Goal: Information Seeking & Learning: Learn about a topic

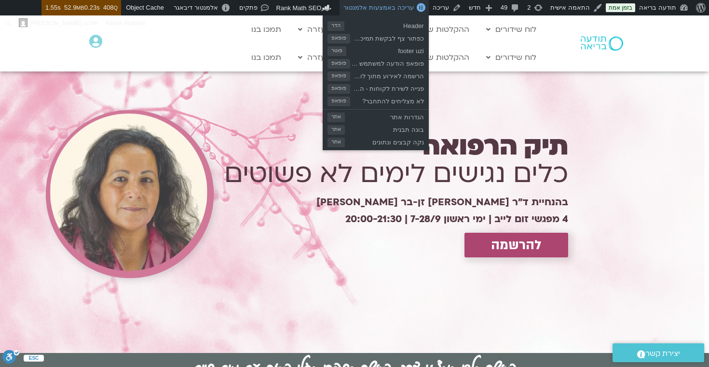
click at [384, 7] on span "עריכה באמצעות אלמנטור" at bounding box center [379, 7] width 70 height 7
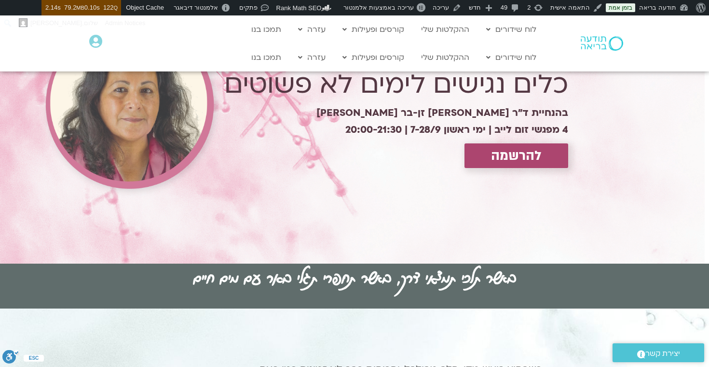
scroll to position [90, 0]
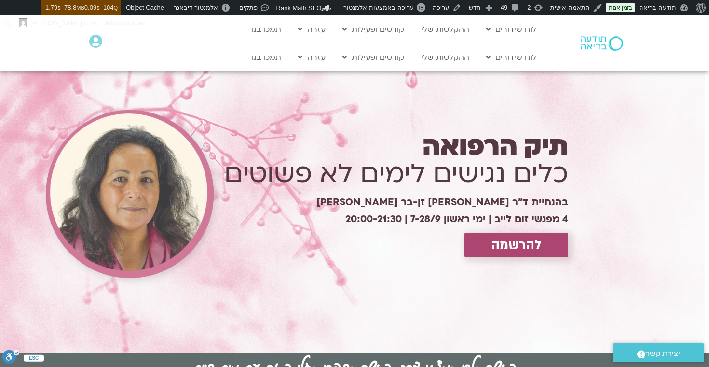
scroll to position [97, 0]
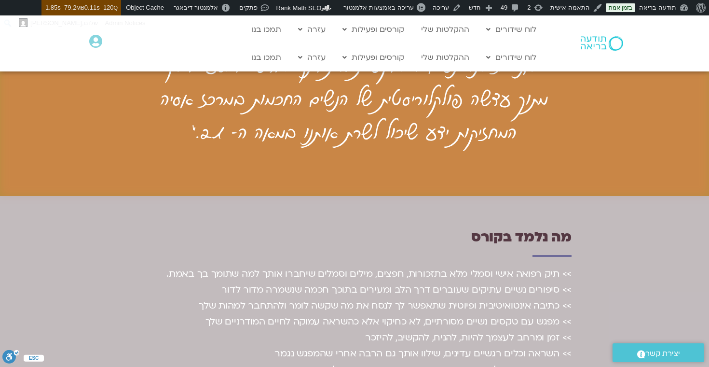
scroll to position [1415, 0]
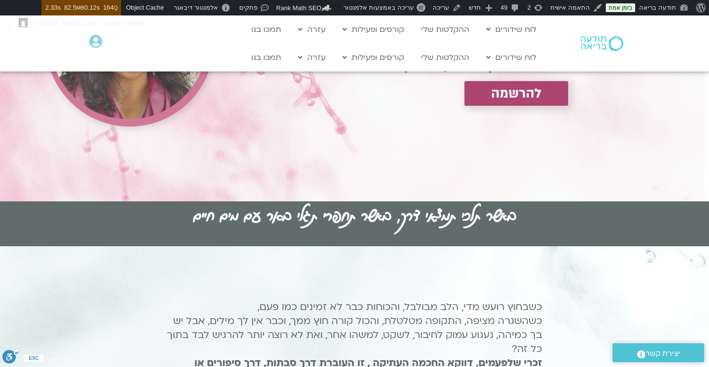
scroll to position [152, 0]
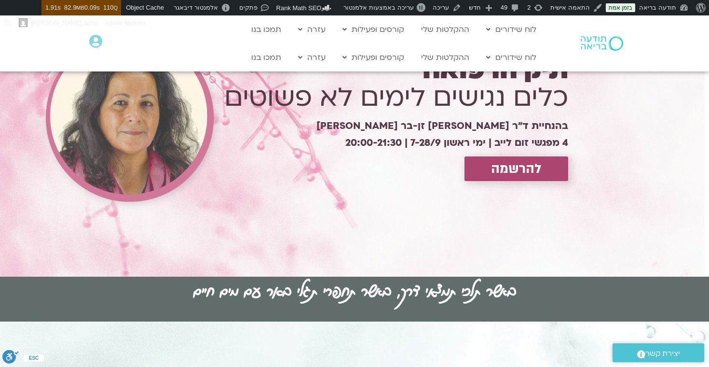
scroll to position [77, 0]
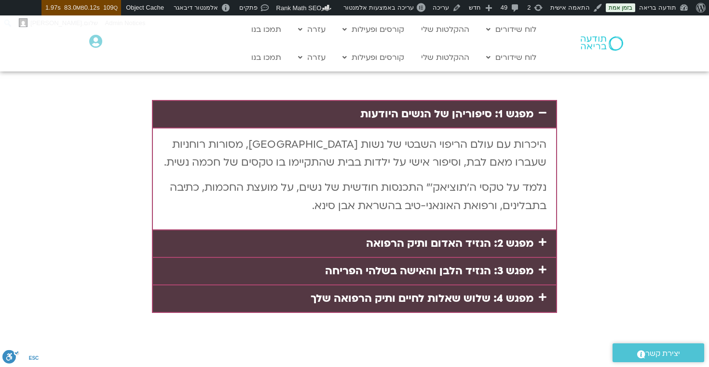
scroll to position [1995, 0]
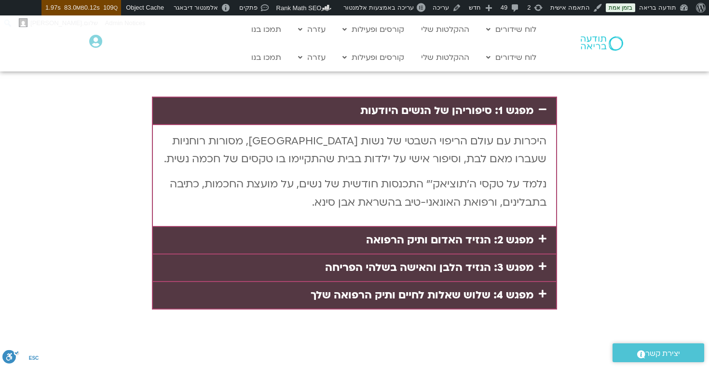
click at [451, 233] on link "מפגש 2: הנזיד האדום ותיק הרפואה" at bounding box center [449, 240] width 167 height 14
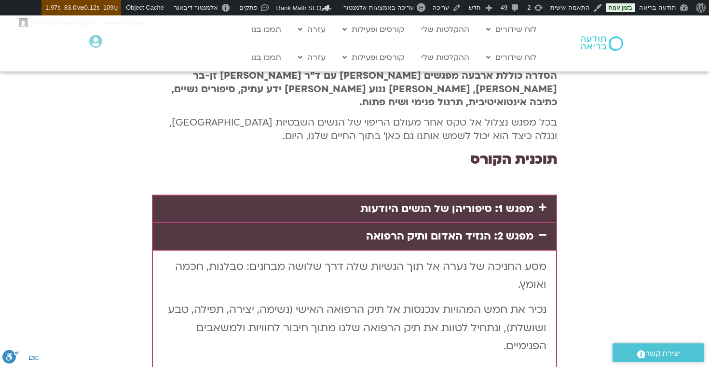
scroll to position [1888, 0]
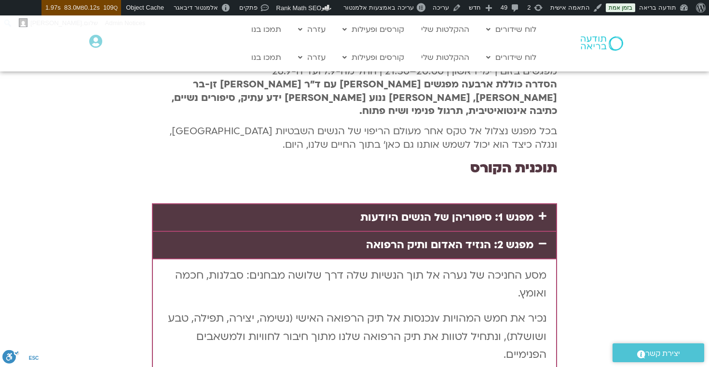
click at [425, 210] on link "מפגש 1: סיפוריהן של הנשים היודעות" at bounding box center [446, 217] width 173 height 14
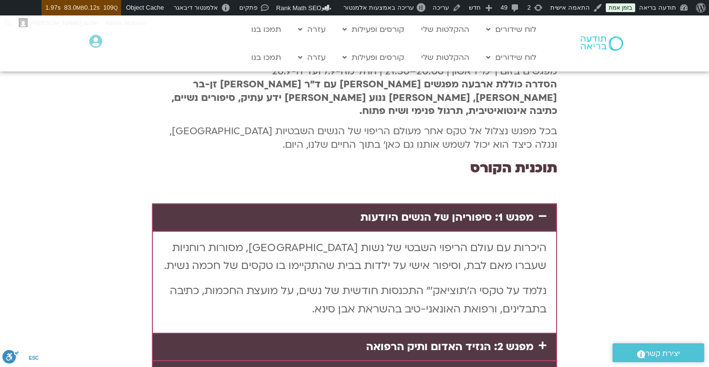
click at [450, 333] on div "מפגש 2: הנזיד האדום ותיק הרפואה" at bounding box center [354, 346] width 403 height 27
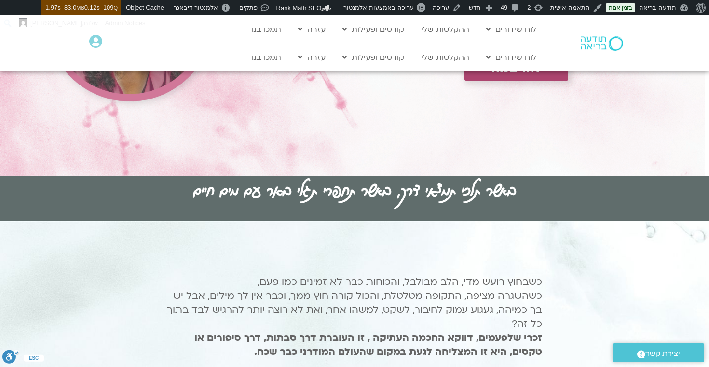
scroll to position [0, 0]
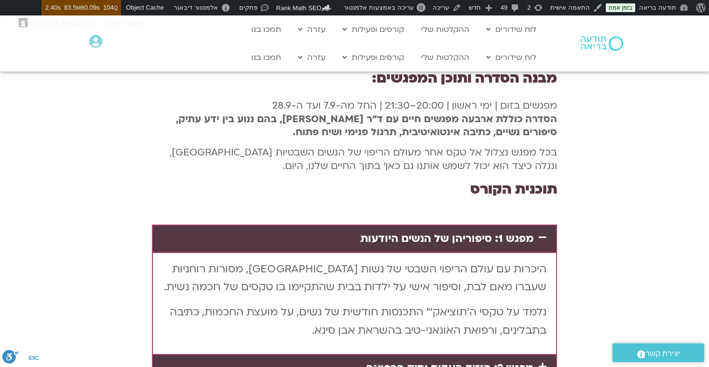
scroll to position [1870, 0]
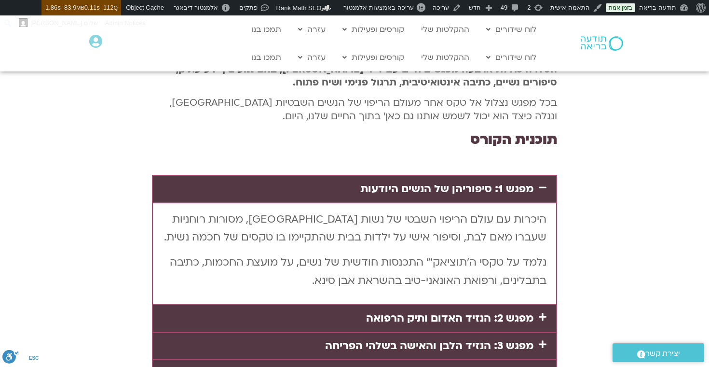
scroll to position [1861, 0]
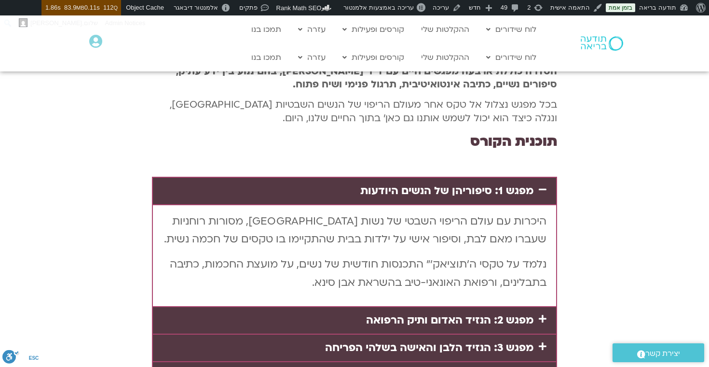
click at [459, 313] on link "מפגש 2: הנזיד האדום ותיק הרפואה" at bounding box center [449, 320] width 167 height 14
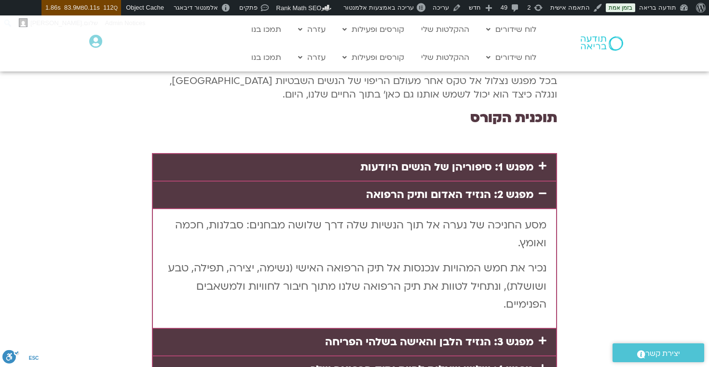
scroll to position [1892, 0]
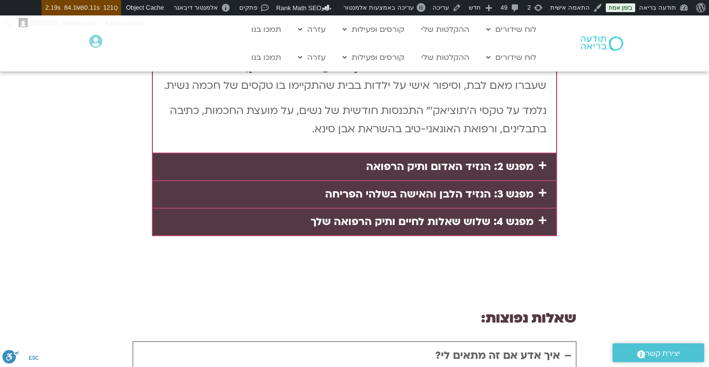
scroll to position [2061, 0]
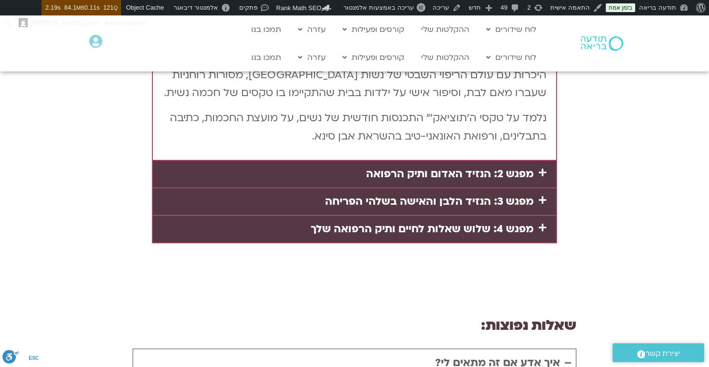
click at [480, 181] on link "מפגש 2: הנזיד האדום ותיק הרפואה" at bounding box center [449, 173] width 167 height 14
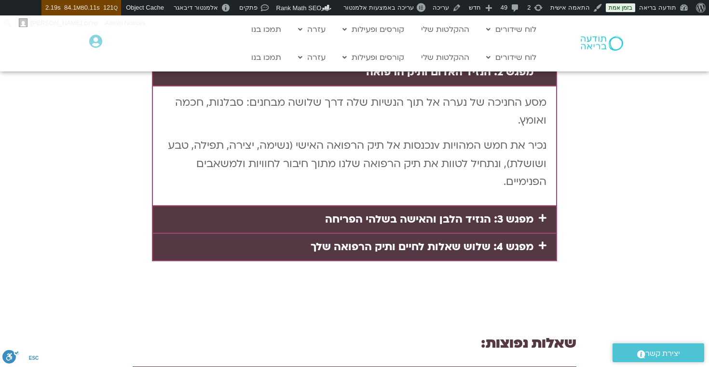
click at [490, 226] on link "מפגש 3: הנזיד הלבן והאישה בשלהי הפריחה" at bounding box center [429, 219] width 208 height 14
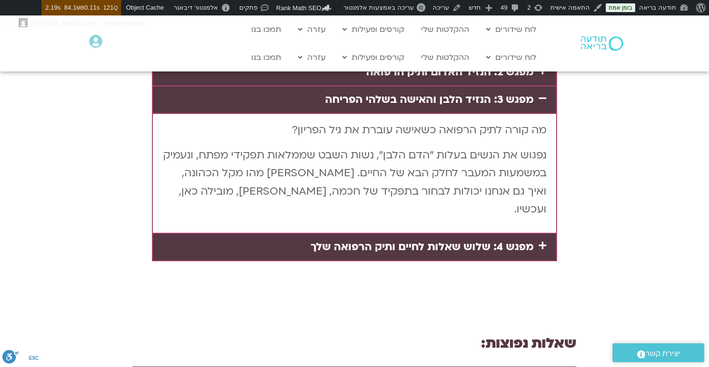
click at [480, 260] on div "מפגש 4: שלוש שאלות לחיים ותיק הרפואה שלך" at bounding box center [354, 247] width 403 height 27
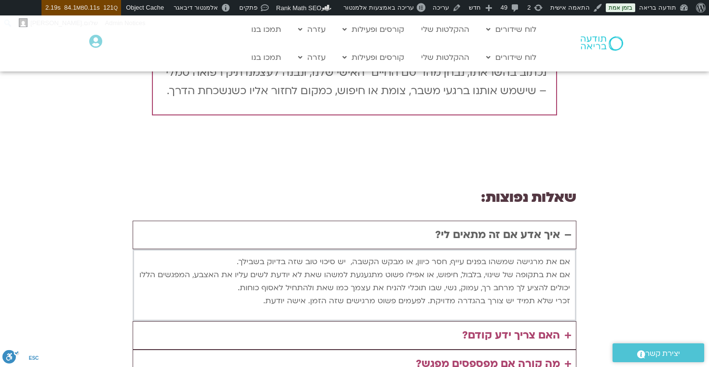
scroll to position [2187, 0]
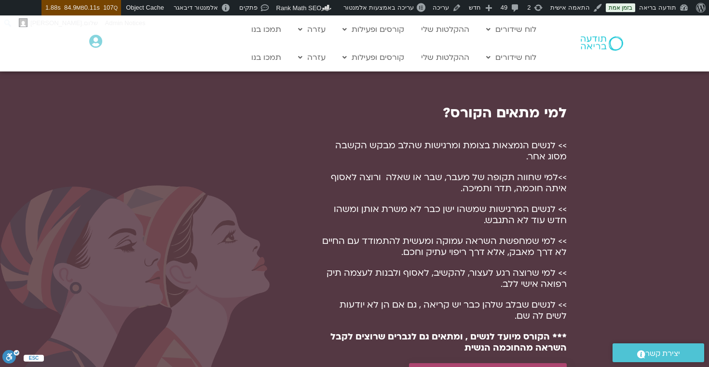
scroll to position [675, 0]
